Goal: Information Seeking & Learning: Learn about a topic

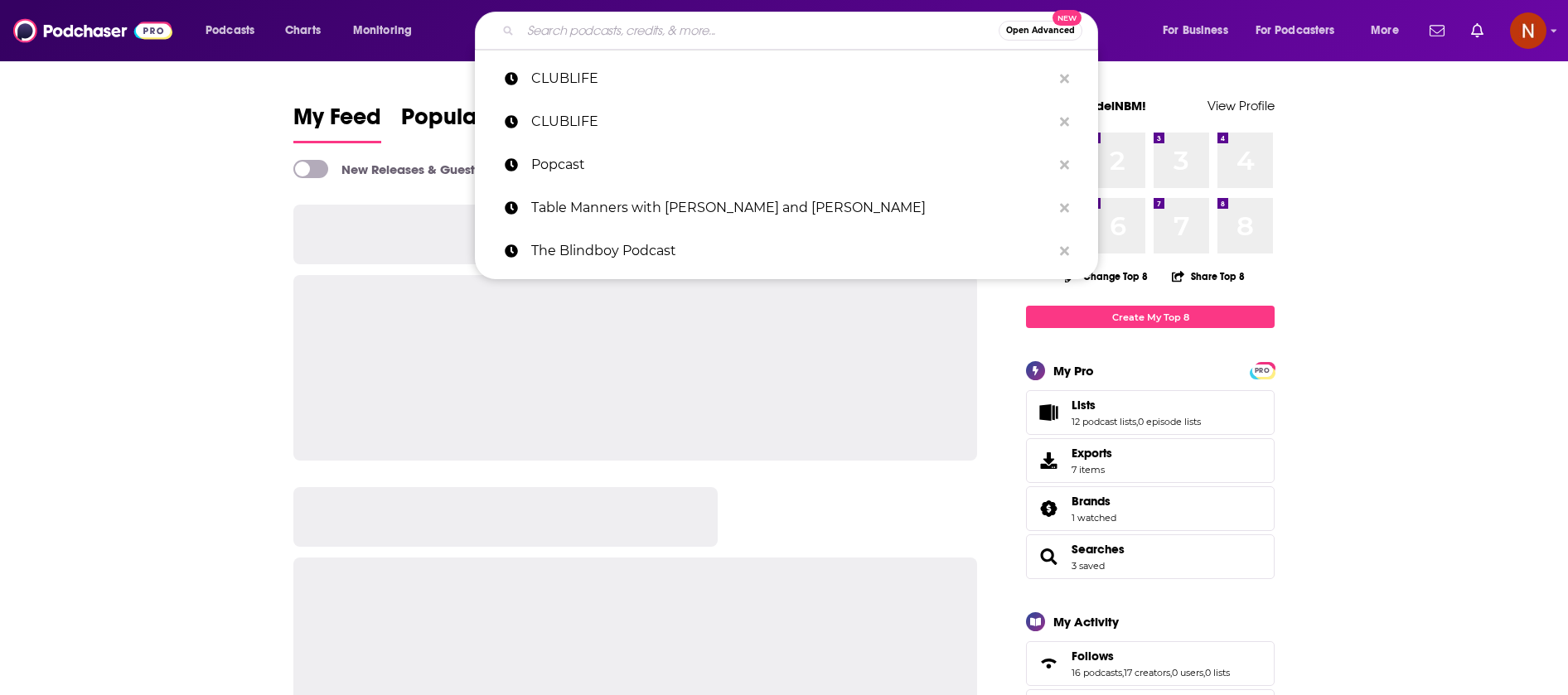
click at [738, 34] on input "Search podcasts, credits, & more..." at bounding box center [759, 31] width 478 height 27
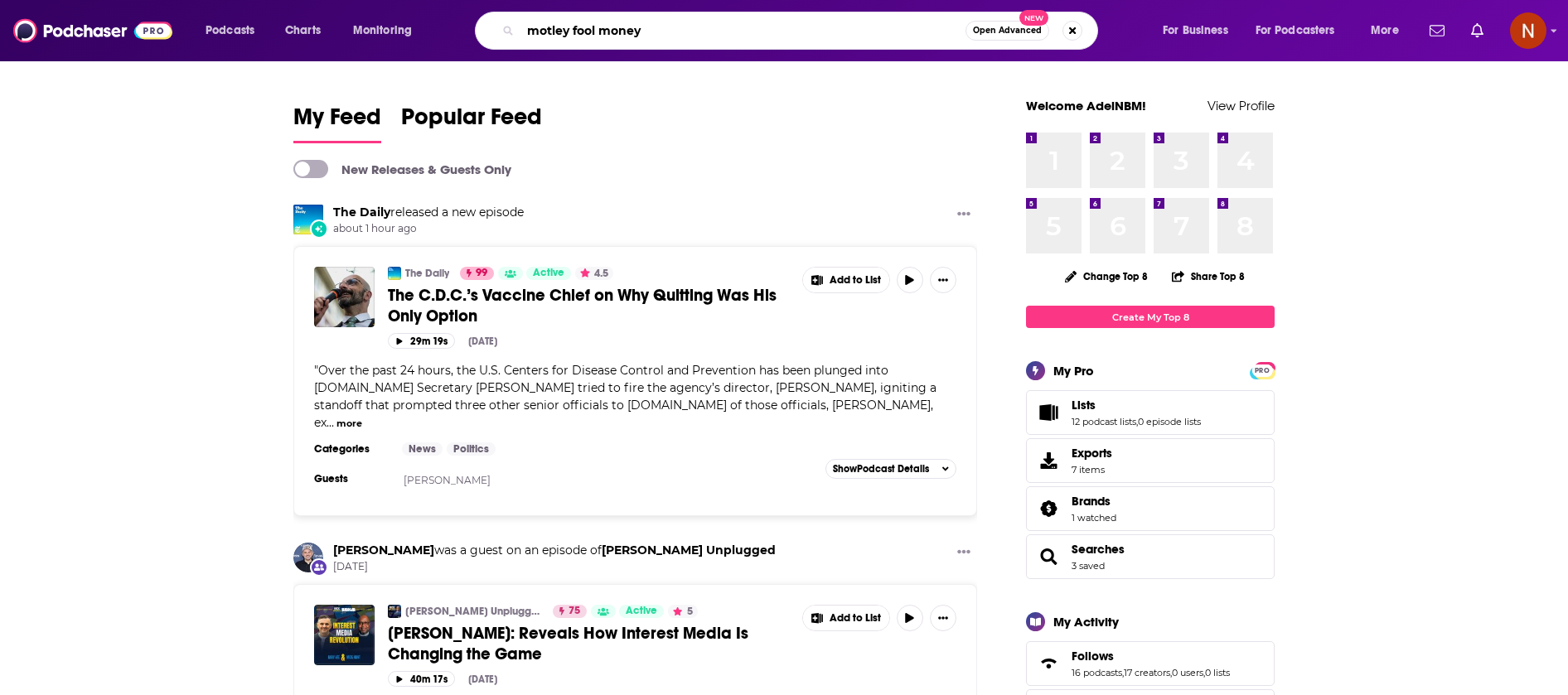
type input "motley fool money"
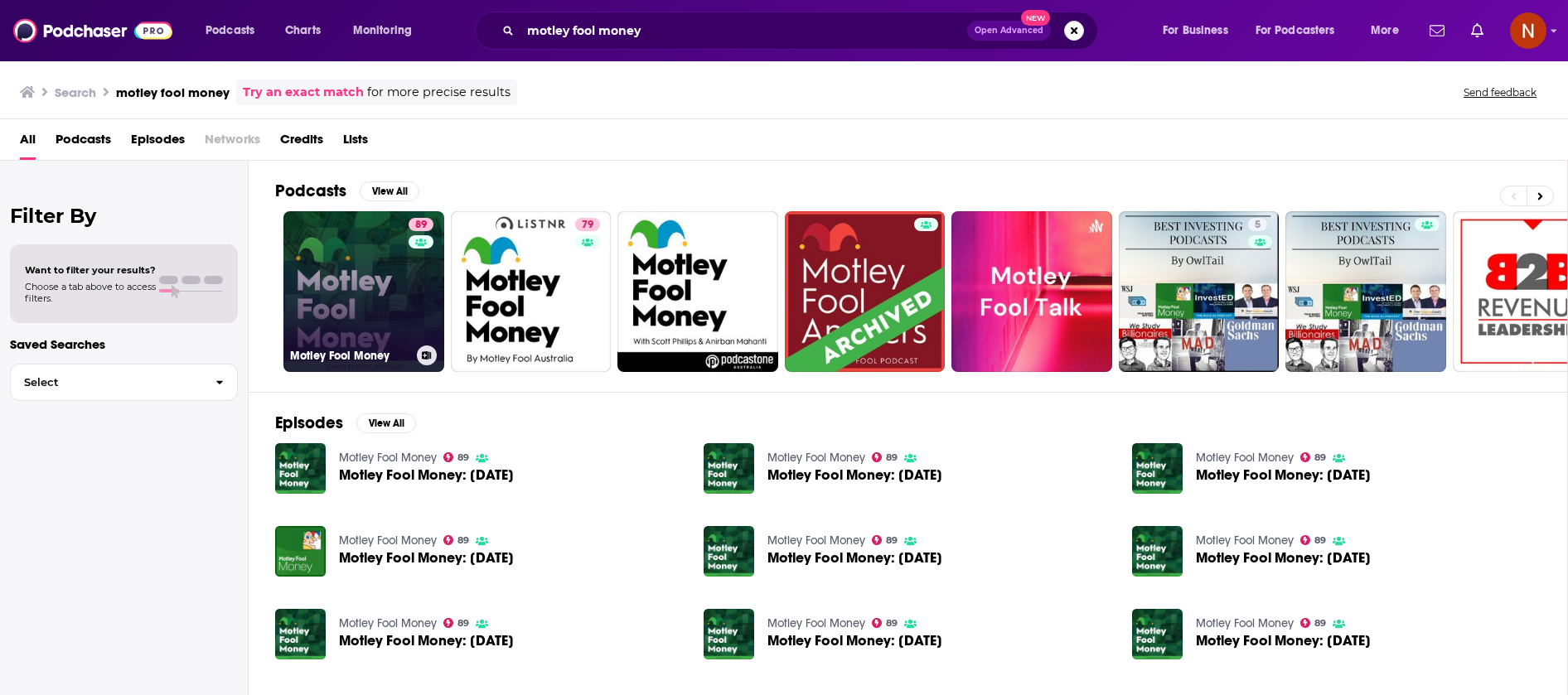
click at [344, 360] on h3 "Motley Fool Money" at bounding box center [350, 355] width 120 height 14
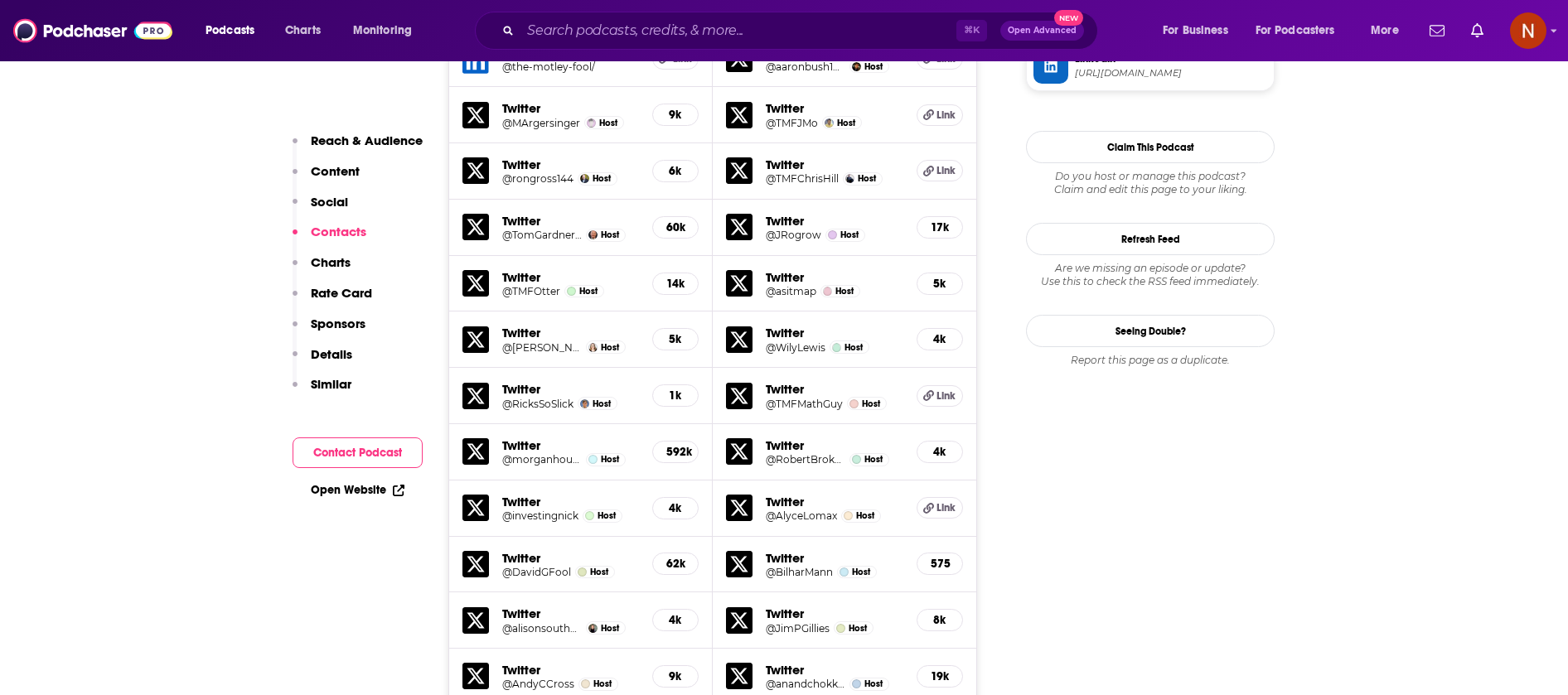
scroll to position [2357, 0]
